Goal: Task Accomplishment & Management: Manage account settings

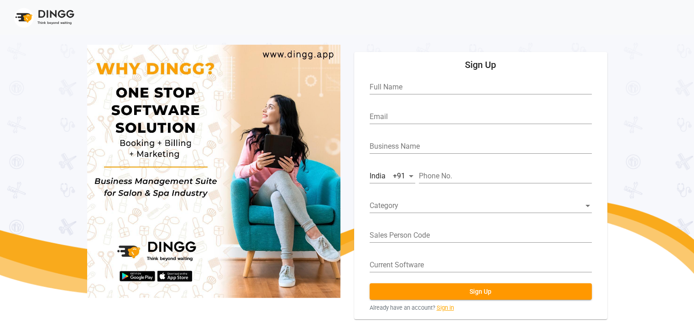
drag, startPoint x: 0, startPoint y: 0, endPoint x: 441, endPoint y: 309, distance: 537.9
click at [441, 309] on link "Sign in" at bounding box center [444, 307] width 17 height 9
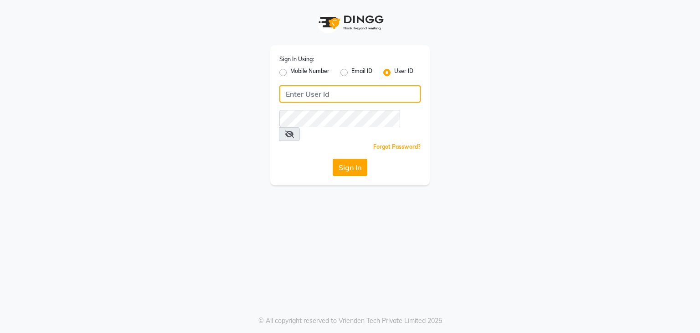
type input "sharukh123"
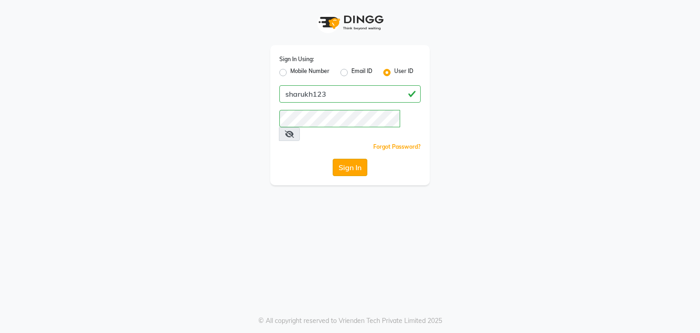
click at [359, 159] on button "Sign In" at bounding box center [350, 167] width 35 height 17
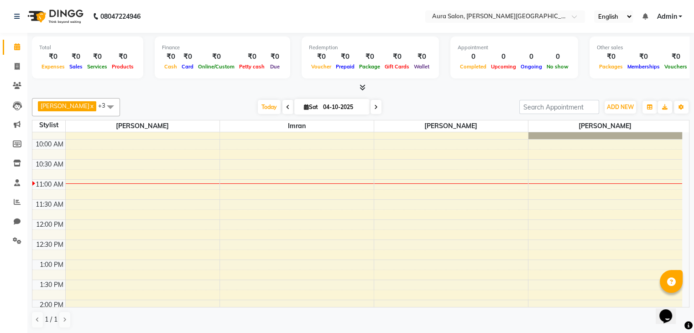
scroll to position [18, 0]
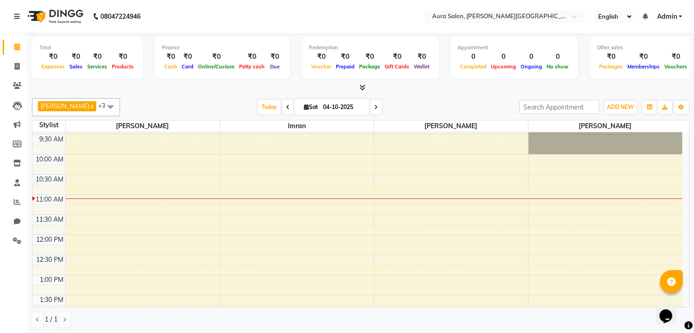
click at [370, 104] on span at bounding box center [375, 107] width 11 height 14
type input "05-10-2025"
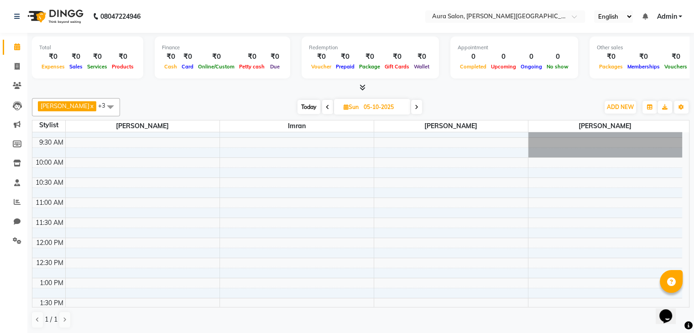
scroll to position [0, 0]
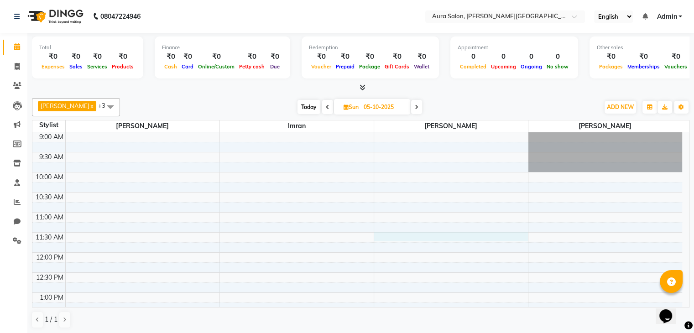
click at [389, 236] on div "9:00 AM 9:30 AM 10:00 AM 10:30 AM 11:00 AM 11:30 AM 12:00 PM 12:30 PM 1:00 PM 1…" at bounding box center [356, 332] width 649 height 401
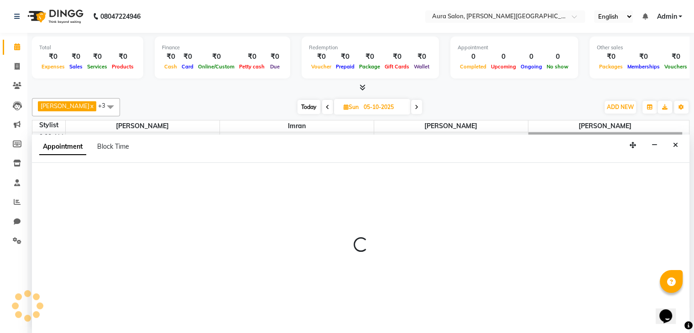
scroll to position [0, 0]
select select "66363"
select select "690"
select select "tentative"
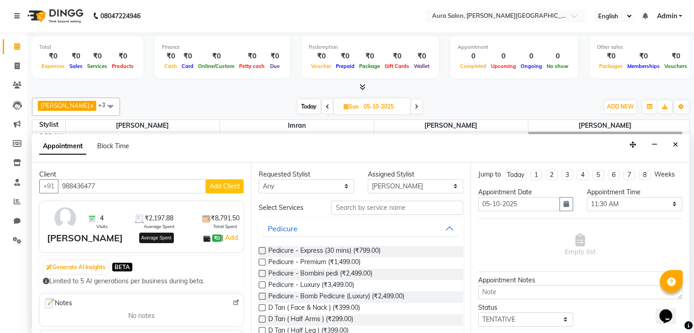
type input "988436477"
click at [149, 217] on span "₹2,197.88" at bounding box center [159, 218] width 29 height 10
click at [100, 231] on div "[PERSON_NAME] ₹0 | Add" at bounding box center [143, 238] width 192 height 14
click at [224, 185] on span "Add Client" at bounding box center [224, 186] width 31 height 8
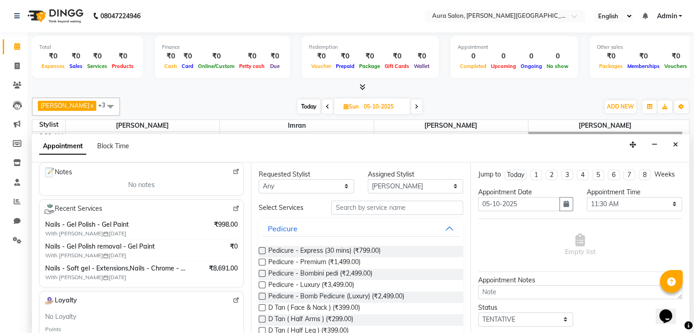
scroll to position [0, 0]
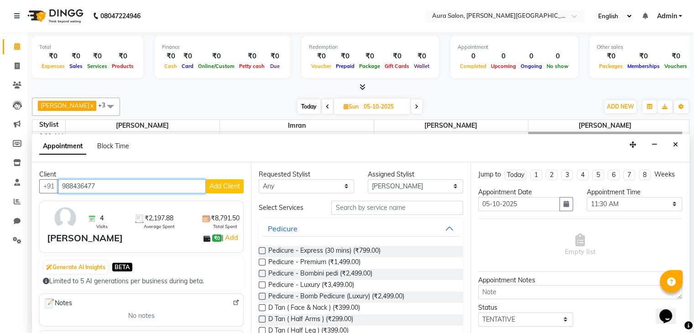
drag, startPoint x: 140, startPoint y: 183, endPoint x: 60, endPoint y: 166, distance: 81.6
click at [60, 166] on div "Client [PHONE_NUMBER] Add Client 4 Visits ₹2,197.88 Average Spent ₹8,791.50 Tot…" at bounding box center [141, 247] width 219 height 171
paste input "1"
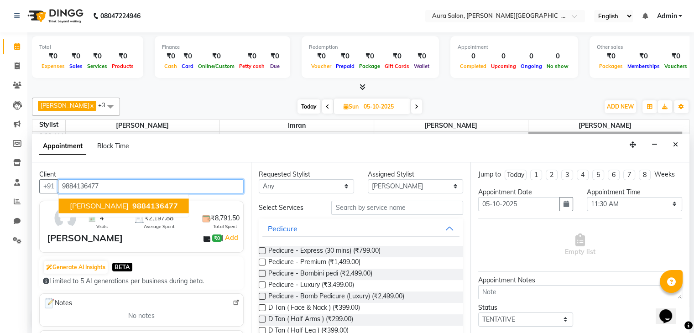
click at [132, 207] on span "9884136477" at bounding box center [155, 205] width 46 height 9
type input "9884136477"
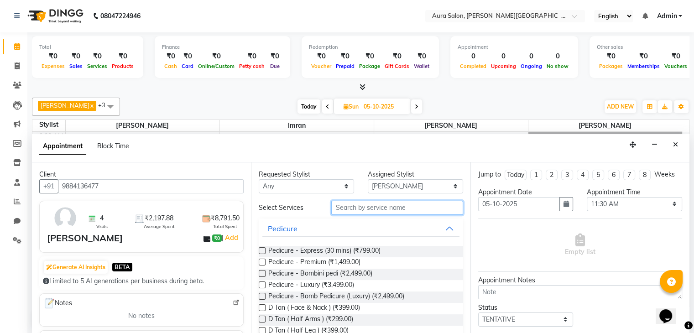
click at [361, 209] on input "text" at bounding box center [396, 208] width 131 height 14
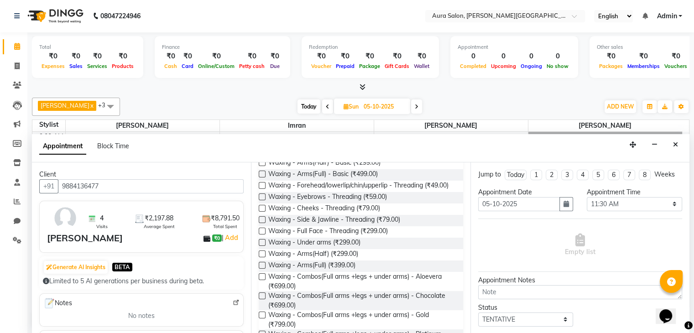
scroll to position [191, 0]
type input "waxing"
click at [347, 289] on span "Waxing - Combos(Full arms +legs + under arms) - Aloevera (₹699.00)" at bounding box center [361, 280] width 187 height 19
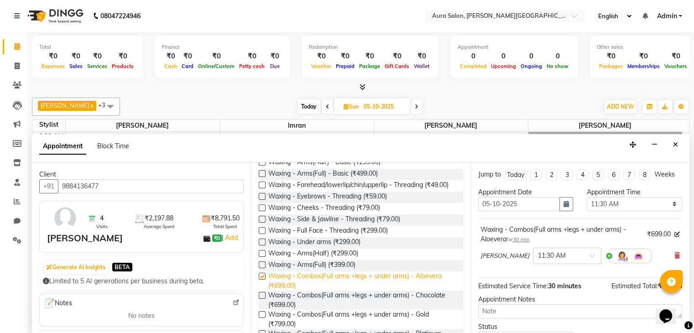
checkbox input "false"
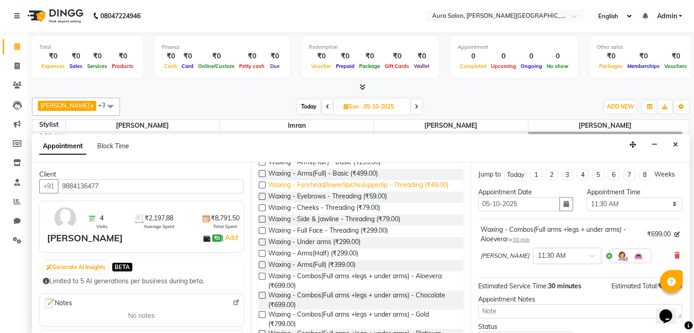
scroll to position [0, 0]
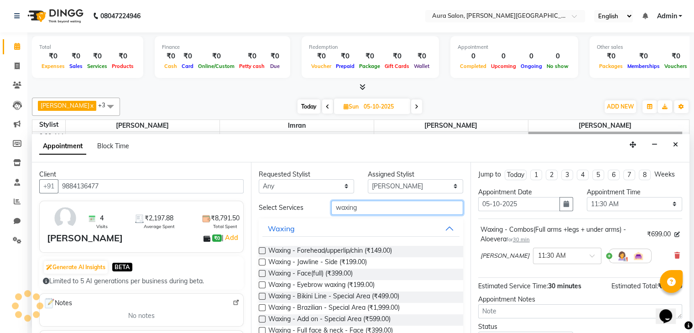
click at [363, 208] on input "waxing" at bounding box center [396, 208] width 131 height 14
type input "w"
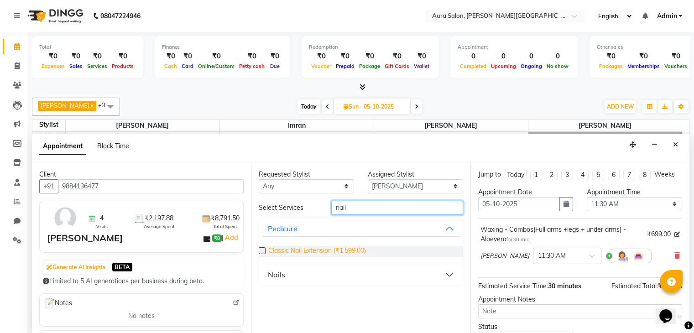
type input "nail"
click at [326, 251] on span "Classic Nail Extension (₹1,599.00)" at bounding box center [317, 251] width 98 height 11
checkbox input "false"
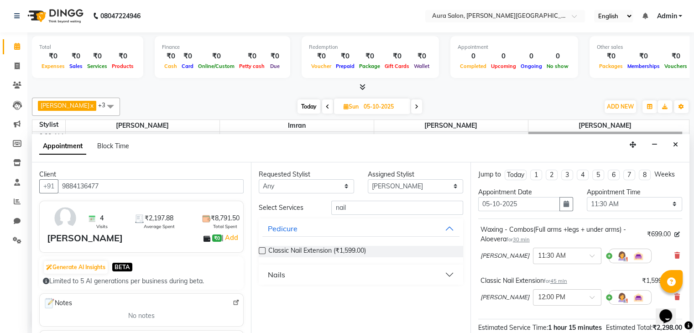
scroll to position [120, 0]
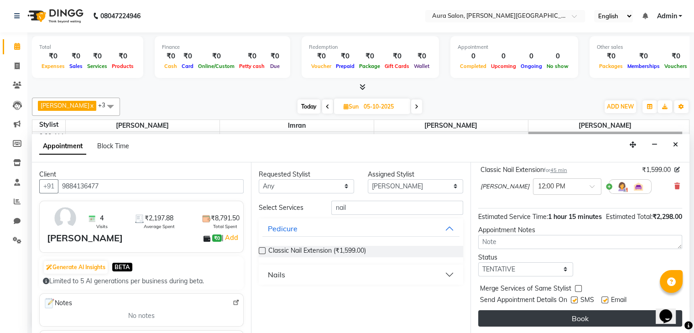
click at [598, 314] on button "Book" at bounding box center [580, 318] width 204 height 16
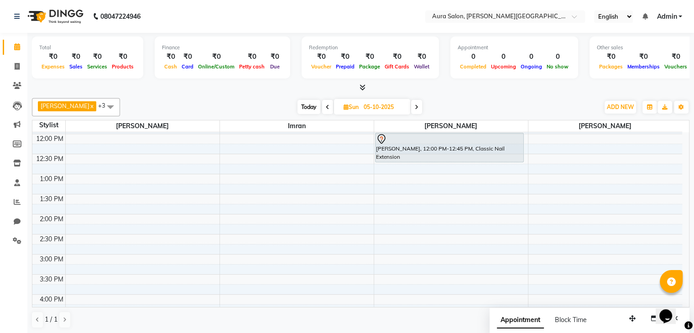
scroll to position [123, 0]
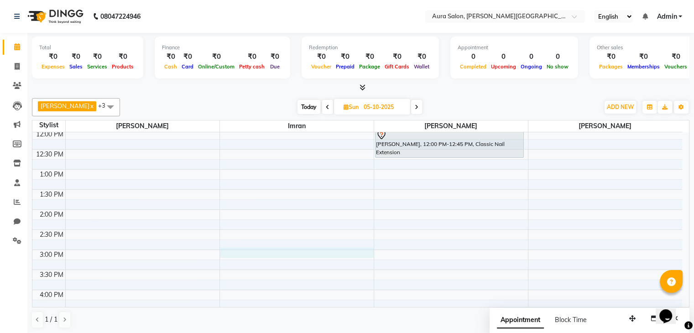
click at [231, 250] on div "9:00 AM 9:30 AM 10:00 AM 10:30 AM 11:00 AM 11:30 AM 12:00 PM 12:30 PM 1:00 PM 1…" at bounding box center [356, 209] width 649 height 401
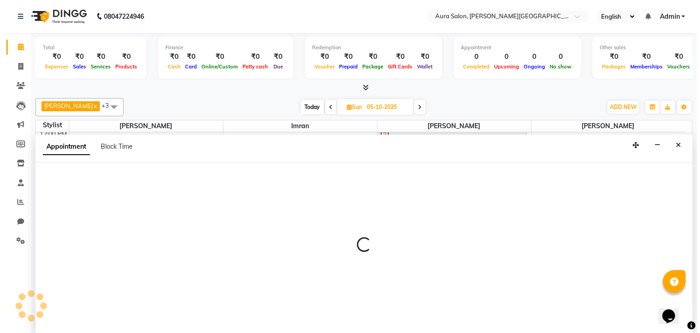
scroll to position [0, 0]
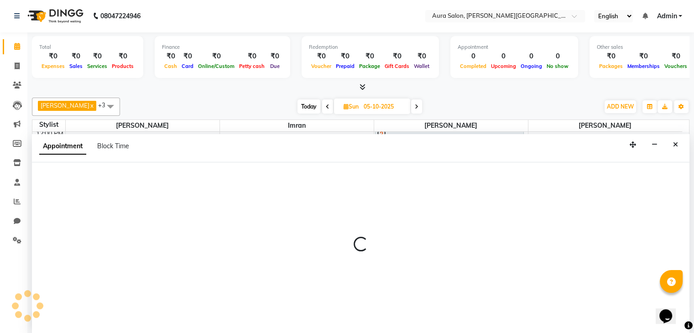
select select "66362"
select select "900"
select select "tentative"
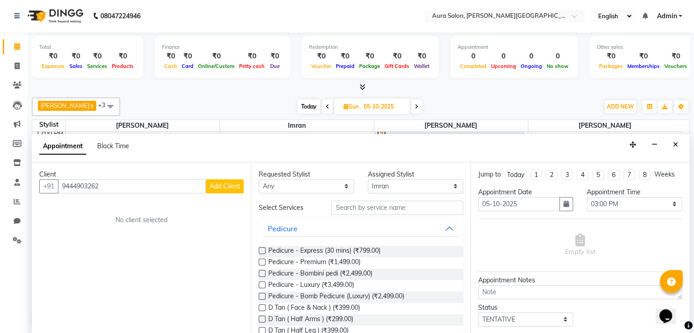
type input "9444903262"
click at [225, 187] on span "Add Client" at bounding box center [224, 186] width 31 height 8
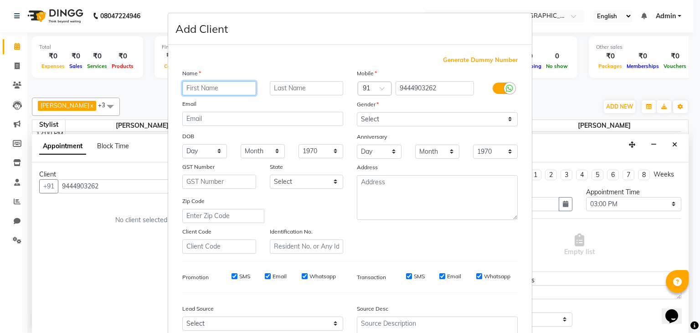
paste input "Akshaya"
type input "Akshaya"
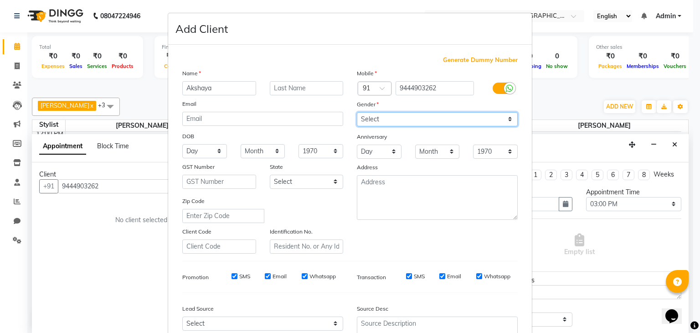
click at [410, 121] on select "Select [DEMOGRAPHIC_DATA] [DEMOGRAPHIC_DATA] Other Prefer Not To Say" at bounding box center [437, 119] width 161 height 14
select select "[DEMOGRAPHIC_DATA]"
click at [357, 113] on select "Select [DEMOGRAPHIC_DATA] [DEMOGRAPHIC_DATA] Other Prefer Not To Say" at bounding box center [437, 119] width 161 height 14
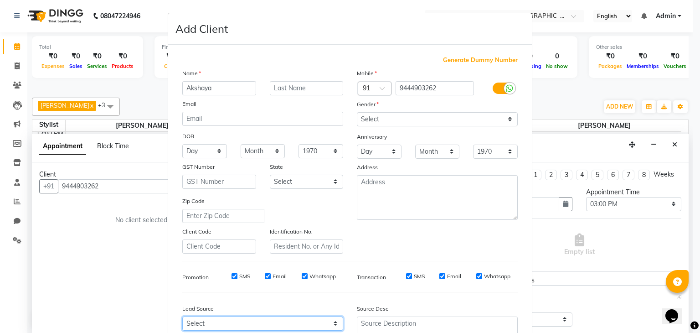
scroll to position [2, 0]
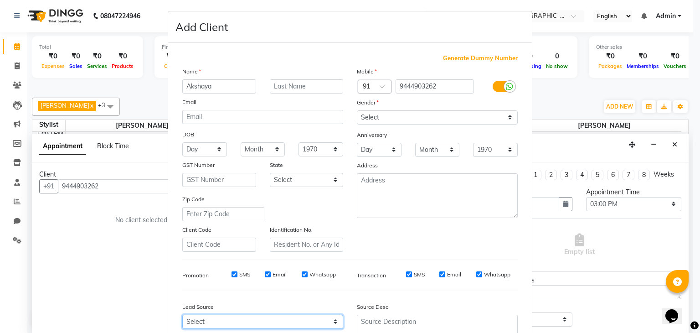
click at [230, 321] on select "Select Walk-in Referral Internet Friend Word of Mouth Advertisement Facebook Ju…" at bounding box center [262, 322] width 161 height 14
select select "50671"
click at [182, 318] on select "Select Walk-in Referral Internet Friend Word of Mouth Advertisement Facebook Ju…" at bounding box center [262, 322] width 161 height 14
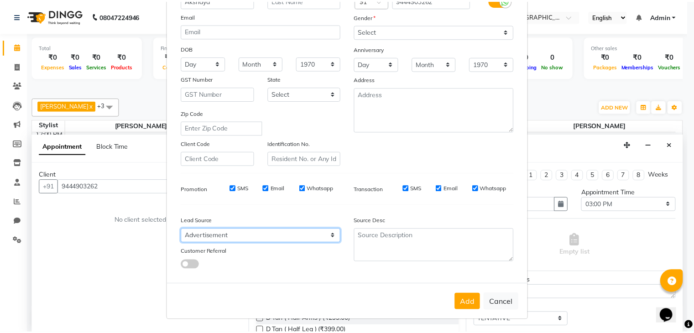
scroll to position [89, 0]
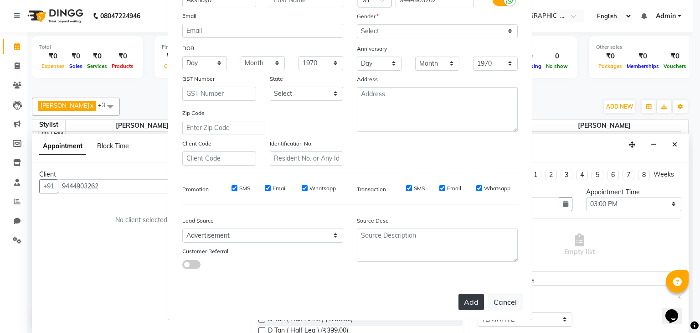
click at [479, 305] on button "Add" at bounding box center [472, 302] width 26 height 16
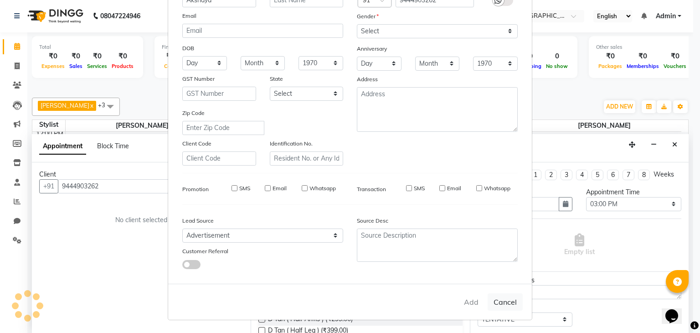
select select
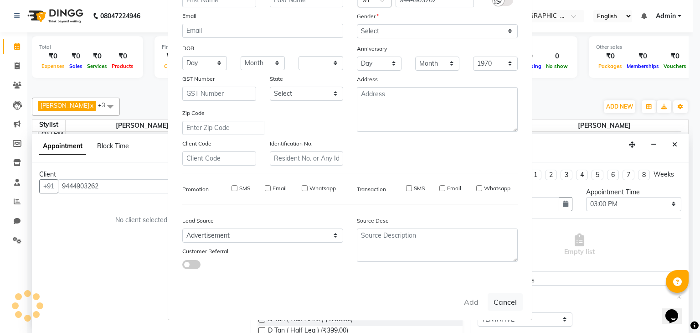
select select
checkbox input "false"
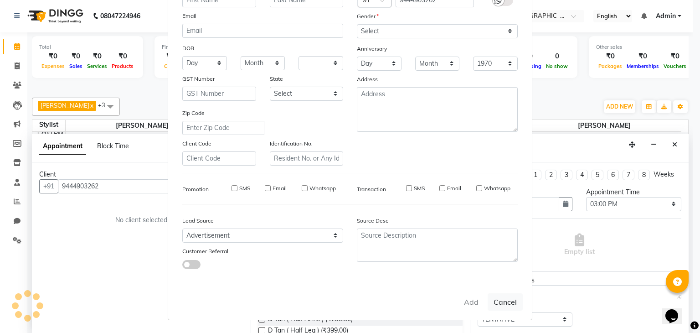
checkbox input "false"
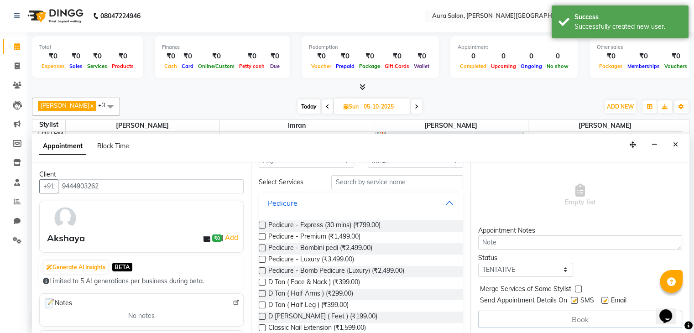
scroll to position [0, 0]
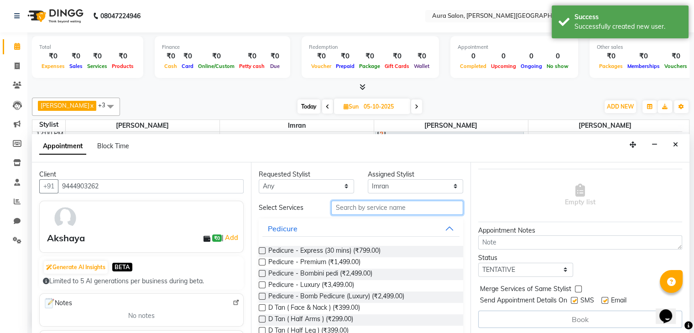
click at [394, 205] on input "text" at bounding box center [396, 208] width 131 height 14
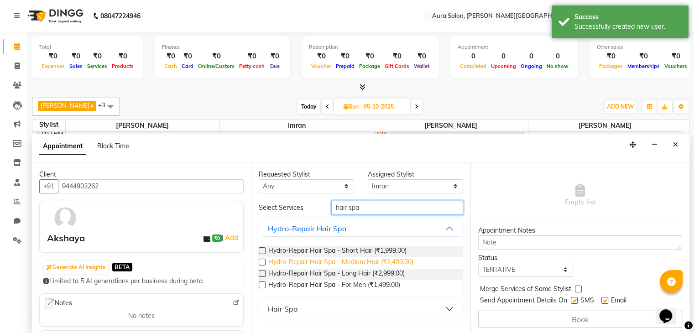
type input "hair spa"
click at [342, 264] on span "Hydro-Repair Hair Spa - Medium Hair (₹2,499.00)" at bounding box center [340, 262] width 145 height 11
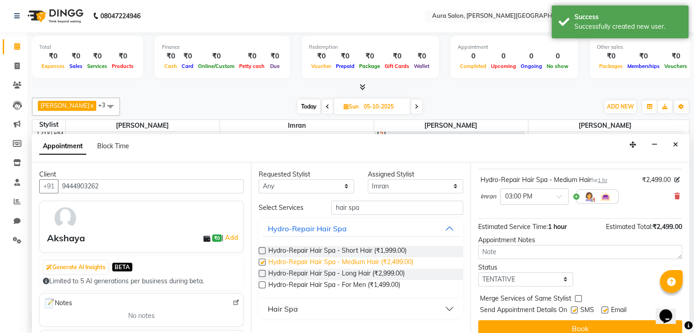
checkbox input "false"
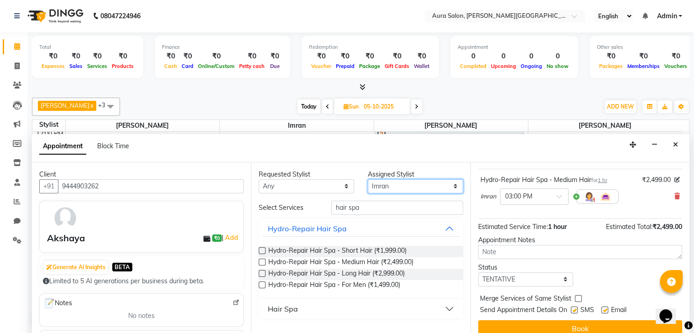
click at [402, 187] on select "Select Boi [PERSON_NAME] [PERSON_NAME] [PERSON_NAME] [PERSON_NAME]" at bounding box center [415, 186] width 95 height 14
select select "66363"
click at [368, 179] on select "Select Boi [PERSON_NAME] [PERSON_NAME] [PERSON_NAME] [PERSON_NAME]" at bounding box center [415, 186] width 95 height 14
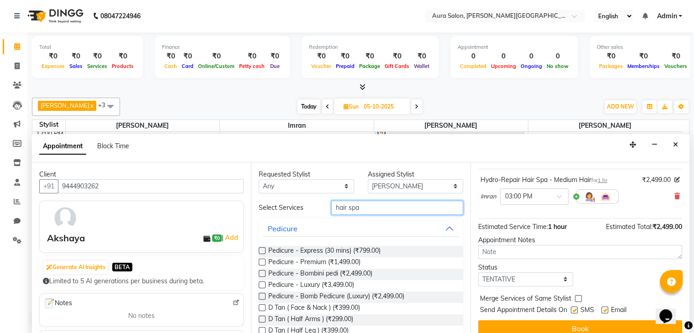
click at [368, 209] on input "hair spa" at bounding box center [396, 208] width 131 height 14
type input "h"
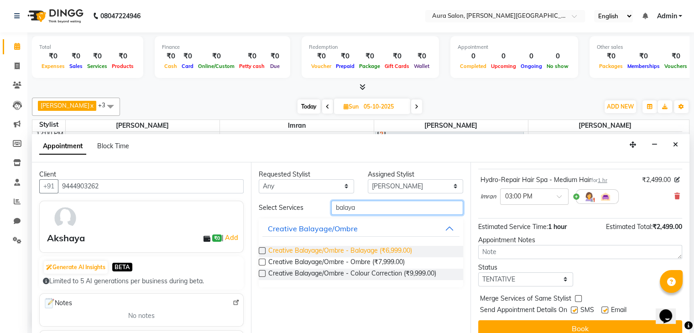
type input "balaya"
click at [381, 247] on span "Creative Balayage/Ombre - Balayage (₹6,999.00)" at bounding box center [340, 251] width 144 height 11
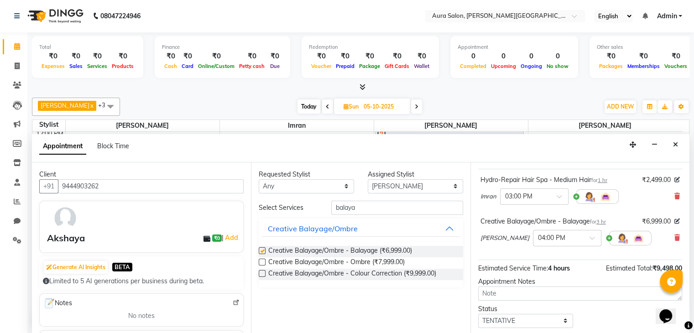
checkbox input "false"
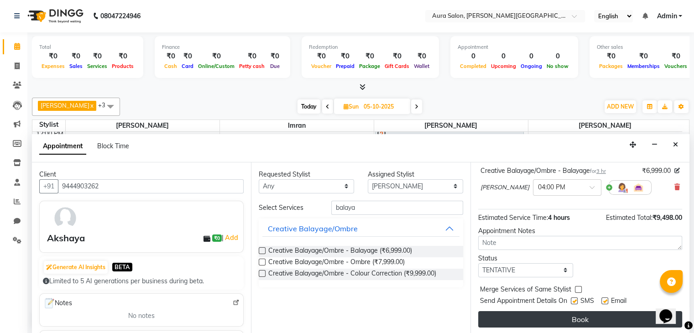
click at [576, 311] on button "Book" at bounding box center [580, 319] width 204 height 16
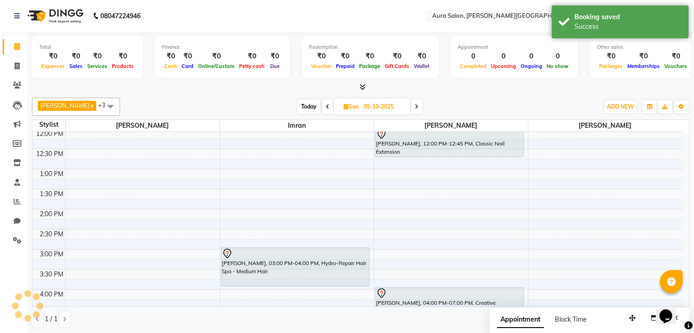
scroll to position [0, 0]
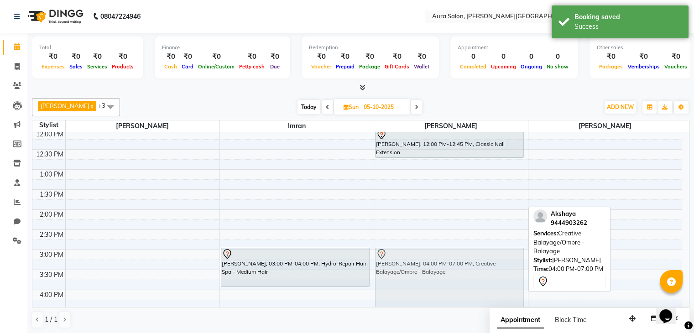
drag, startPoint x: 400, startPoint y: 295, endPoint x: 399, endPoint y: 252, distance: 42.9
click at [399, 252] on div "[PERSON_NAME], 11:30 AM-12:00 PM, Waxing - Combos(Full arms +legs + under arms)…" at bounding box center [451, 209] width 154 height 401
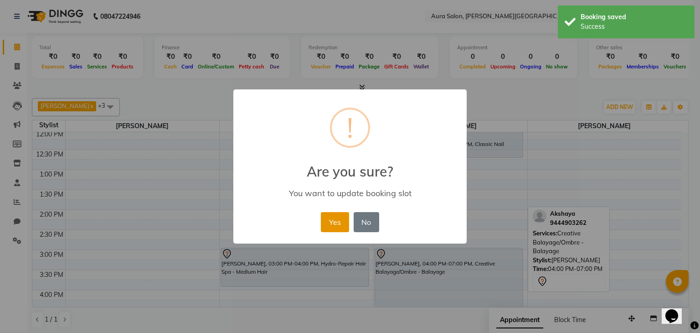
click at [335, 226] on button "Yes" at bounding box center [335, 222] width 28 height 20
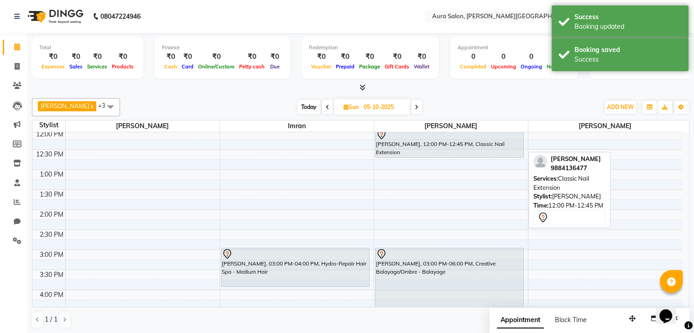
click at [388, 136] on div at bounding box center [449, 134] width 147 height 11
click at [389, 148] on div "[PERSON_NAME], 12:00 PM-12:45 PM, Classic Nail Extension" at bounding box center [449, 143] width 148 height 29
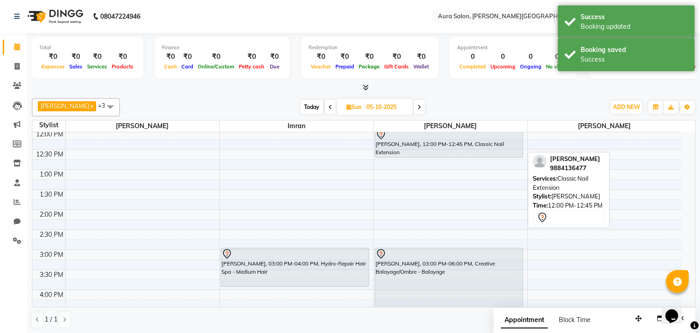
select select "7"
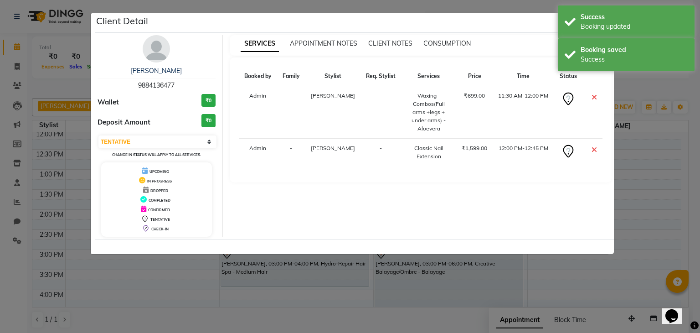
click at [561, 257] on ngb-modal-window "Client Detail [PERSON_NAME] 9884136477 Wallet ₹0 Deposit Amount ₹0 Select CONFI…" at bounding box center [350, 166] width 700 height 333
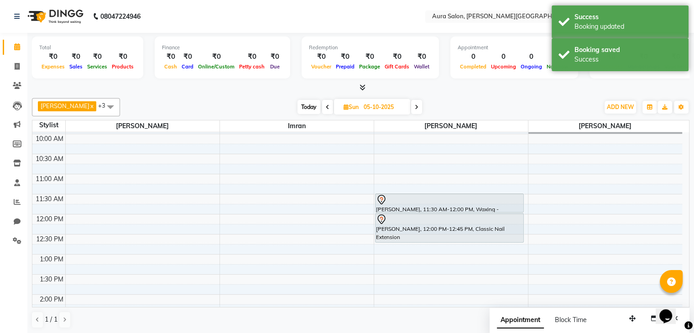
scroll to position [35, 0]
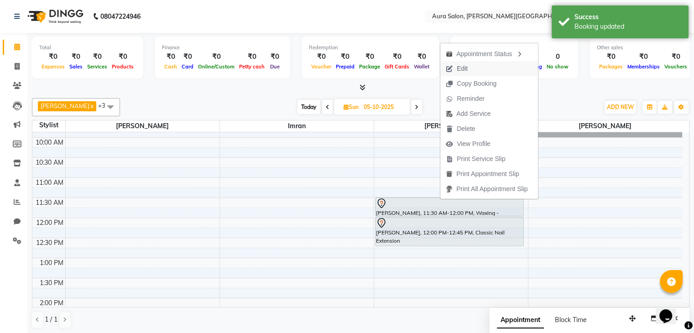
click at [467, 68] on span "Edit" at bounding box center [456, 68] width 33 height 15
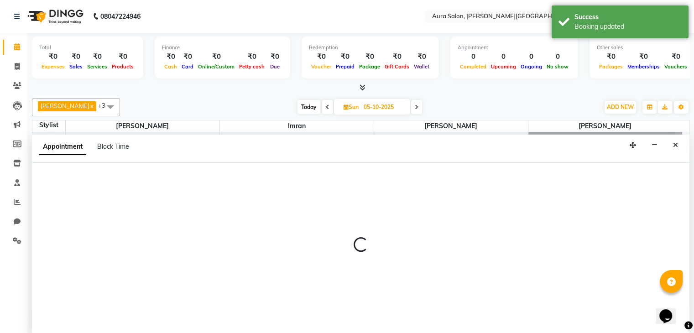
scroll to position [0, 0]
select select "tentative"
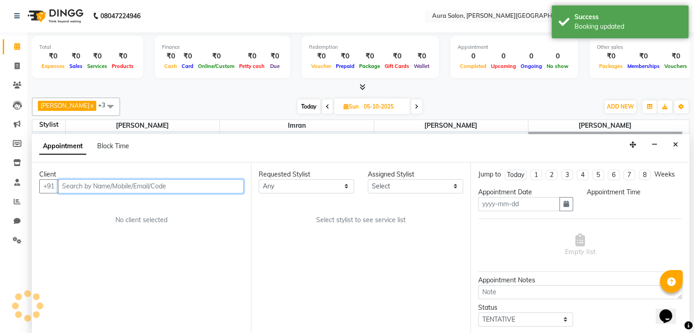
type input "05-10-2025"
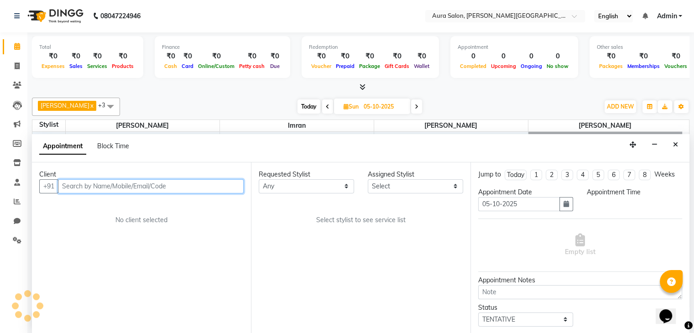
scroll to position [80, 0]
select select "66363"
select select "690"
select select "3773"
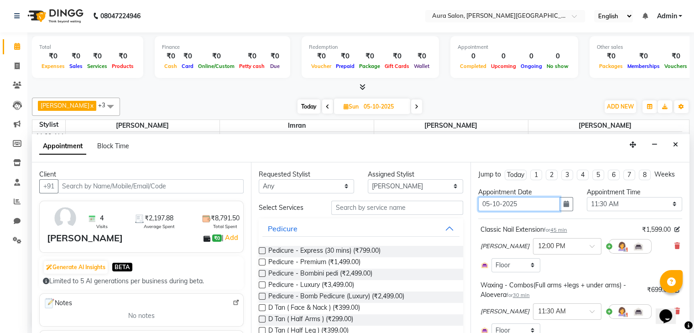
click at [508, 205] on input "05-10-2025" at bounding box center [519, 204] width 82 height 14
click at [566, 203] on button "button" at bounding box center [566, 204] width 14 height 14
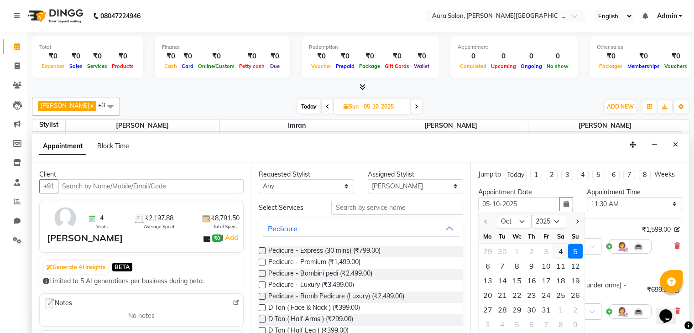
click at [555, 250] on div "4" at bounding box center [560, 251] width 15 height 15
type input "04-10-2025"
select select "690"
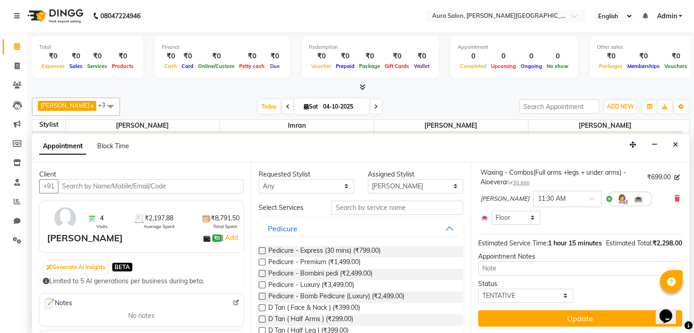
scroll to position [130, 0]
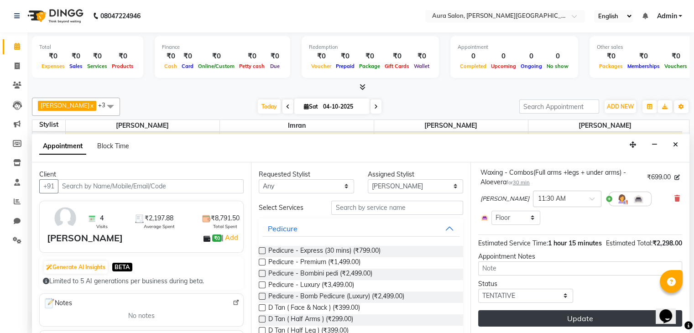
click at [507, 314] on button "Update" at bounding box center [580, 318] width 204 height 16
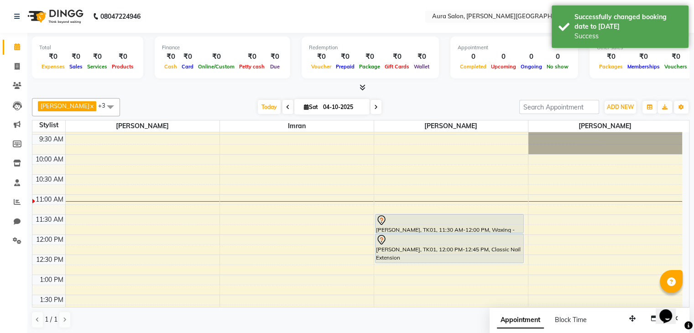
scroll to position [18, 0]
